Goal: Task Accomplishment & Management: Manage account settings

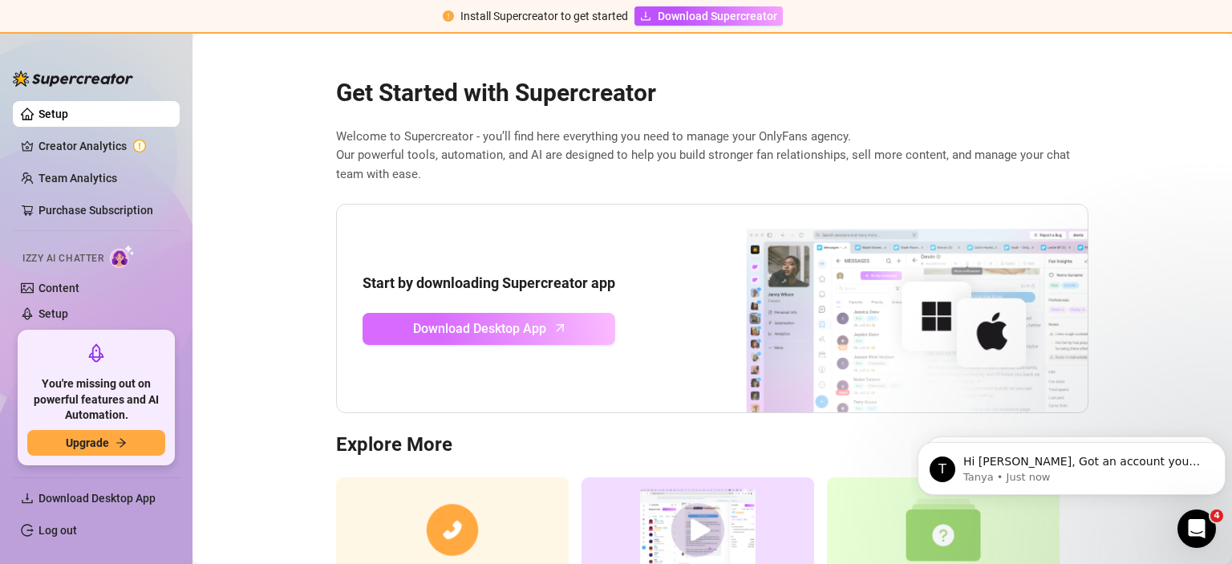
scroll to position [128, 0]
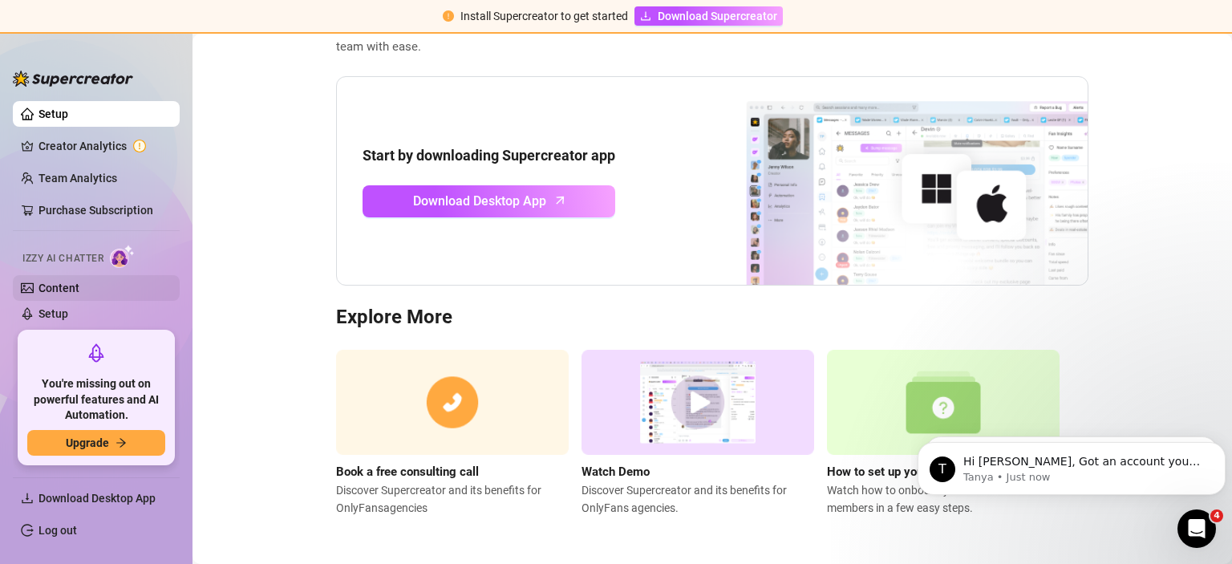
click at [74, 283] on link "Content" at bounding box center [58, 287] width 41 height 13
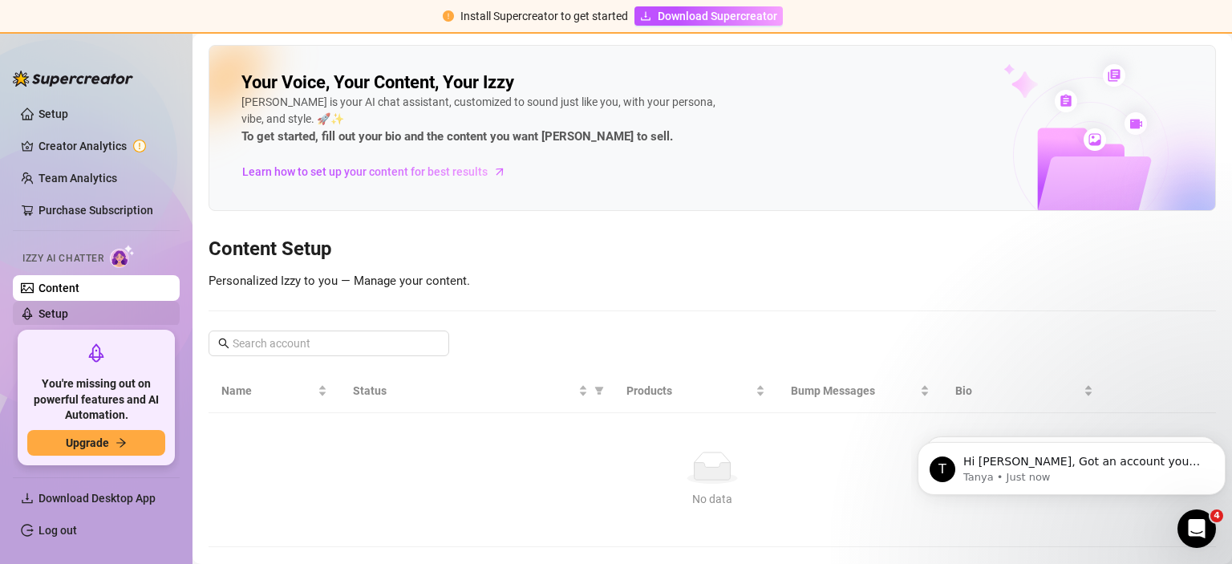
click at [59, 312] on link "Setup" at bounding box center [53, 313] width 30 height 13
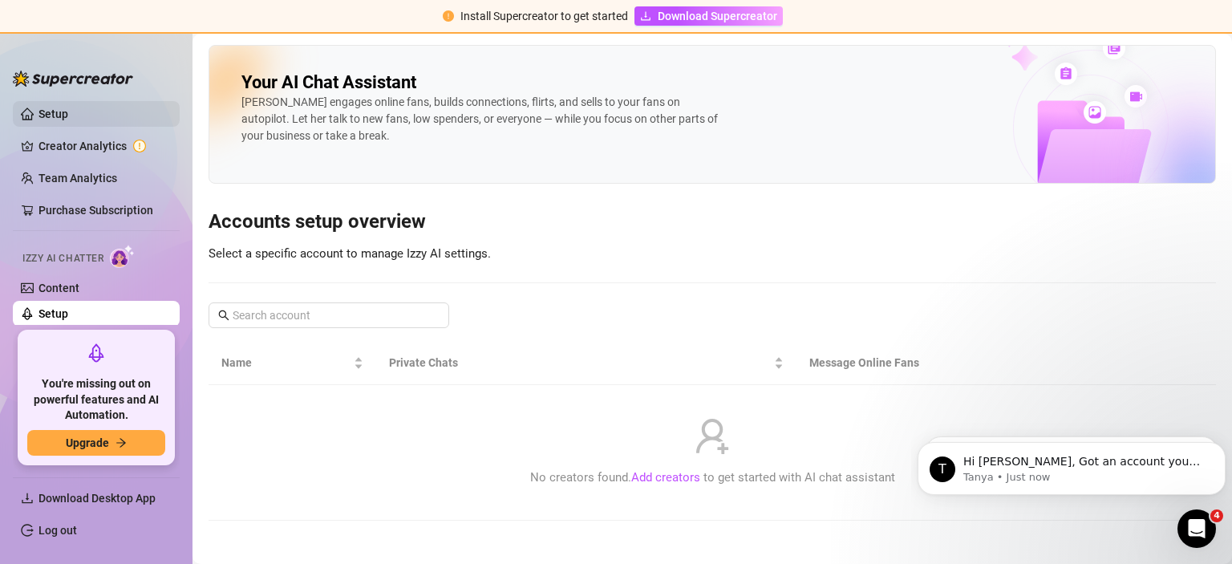
click at [56, 115] on link "Setup" at bounding box center [53, 113] width 30 height 13
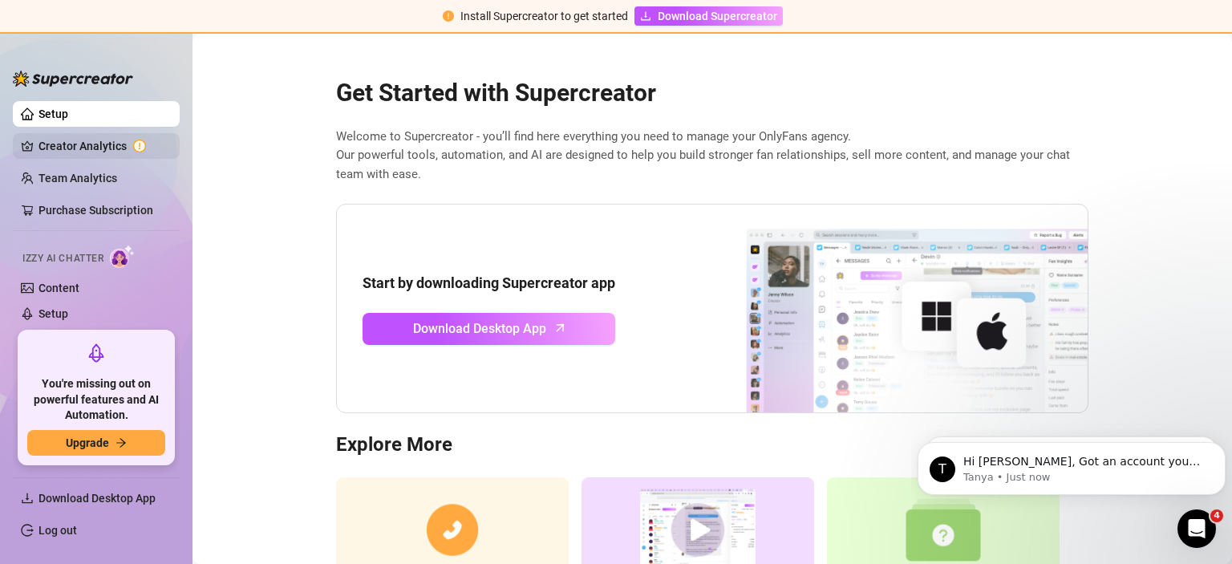
click at [111, 148] on link "Creator Analytics" at bounding box center [102, 146] width 128 height 26
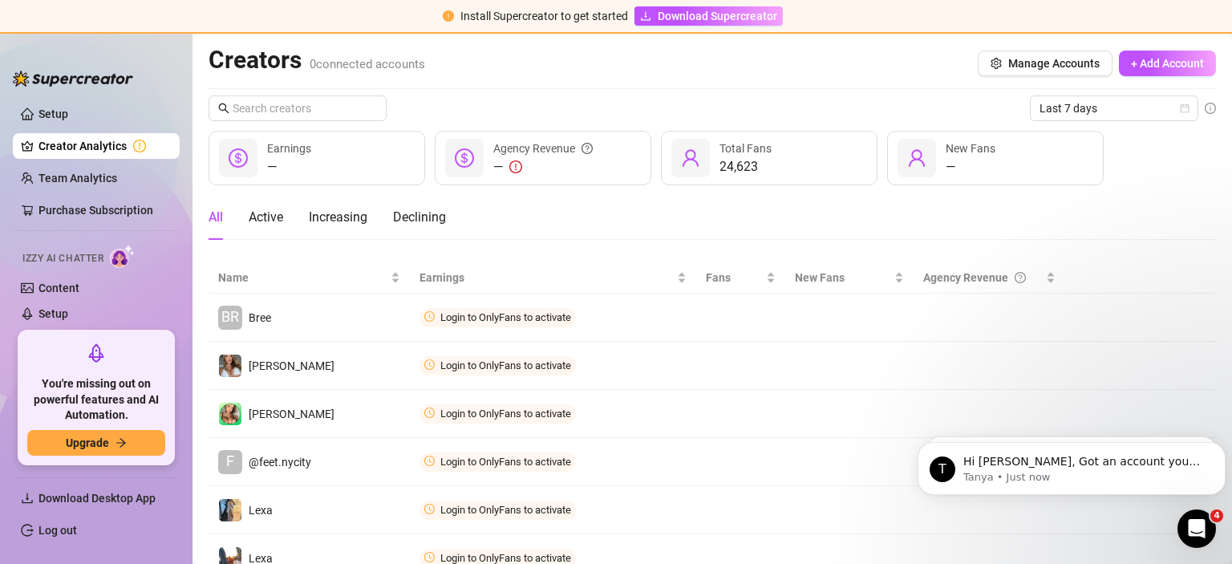
scroll to position [66, 0]
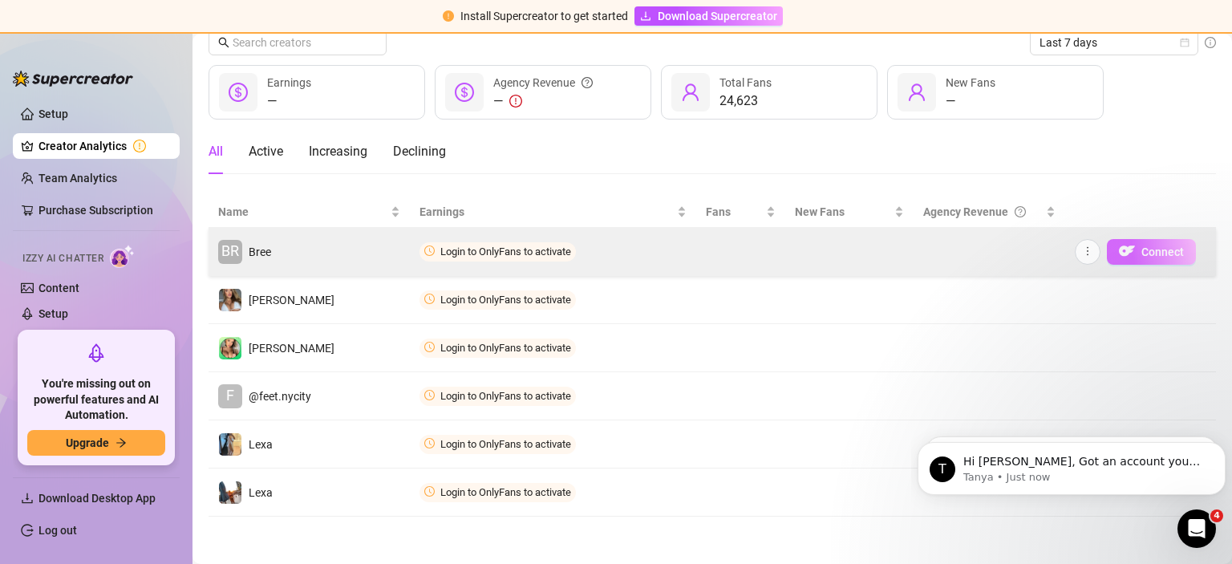
click at [1145, 248] on span "Connect" at bounding box center [1162, 251] width 43 height 13
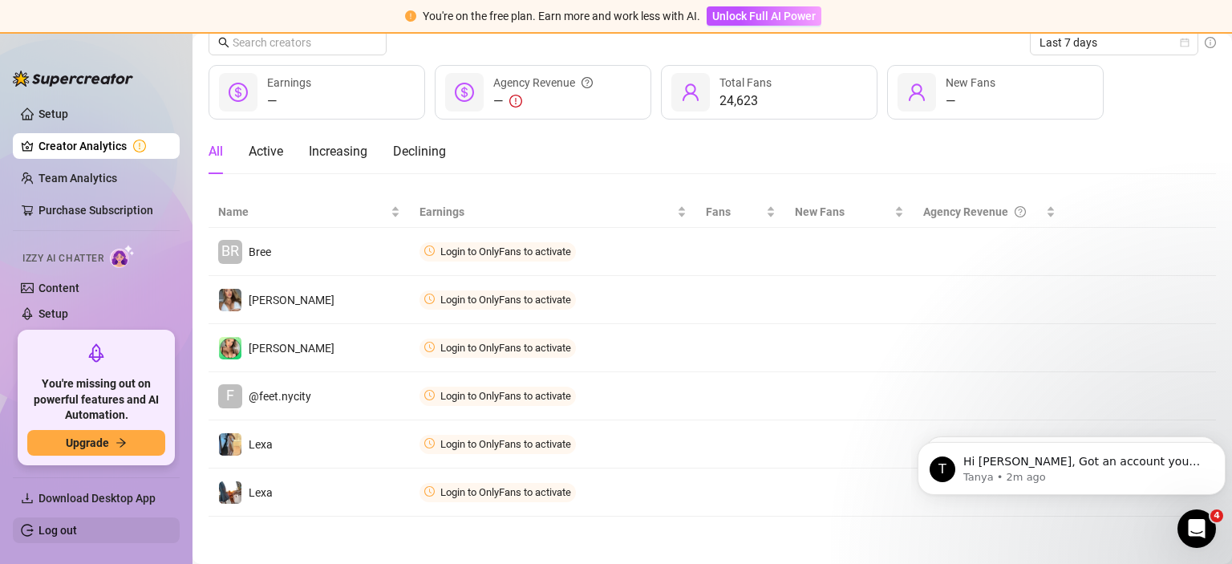
click at [72, 528] on link "Log out" at bounding box center [57, 530] width 38 height 13
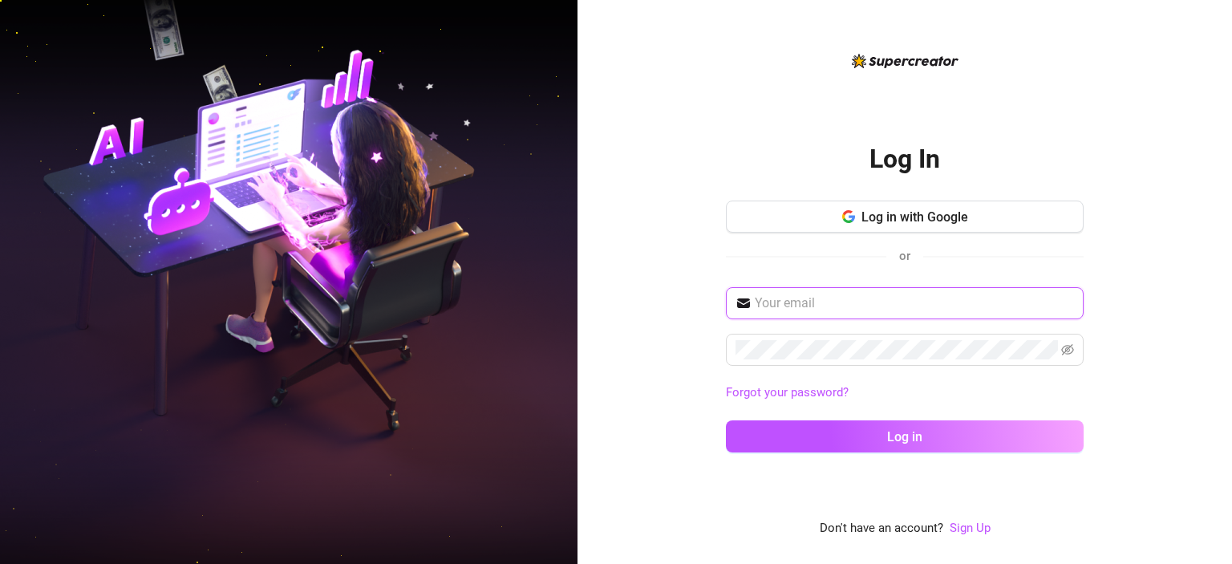
click at [844, 296] on input "text" at bounding box center [914, 303] width 319 height 19
paste input "[EMAIL_ADDRESS][DOMAIN_NAME]"
type input "[EMAIL_ADDRESS][DOMAIN_NAME]"
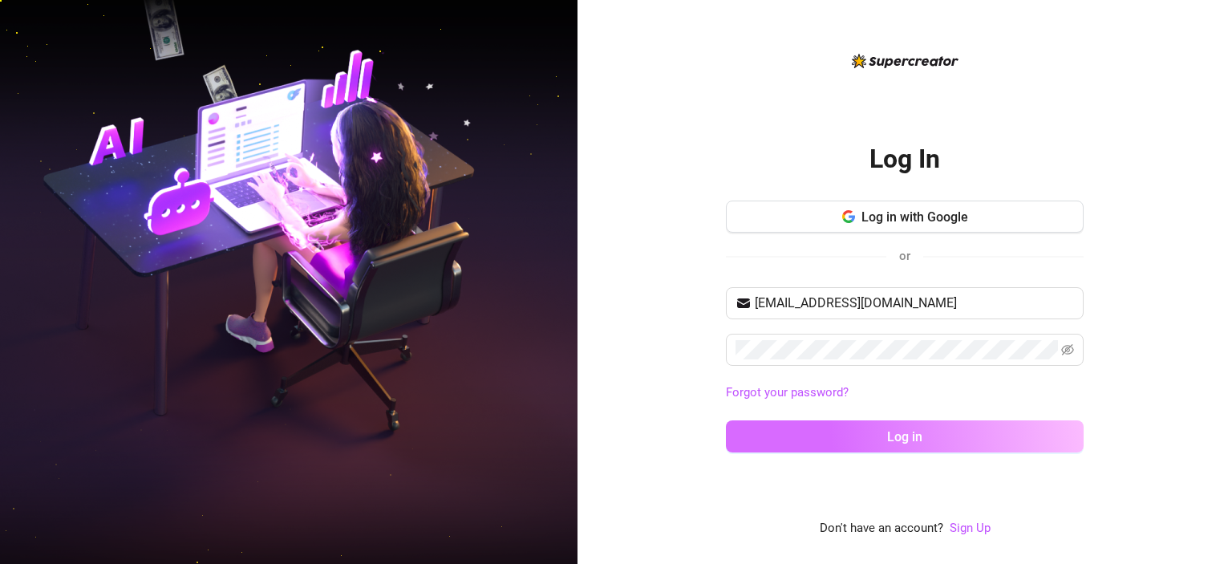
click at [889, 420] on button "Log in" at bounding box center [905, 436] width 358 height 32
